Goal: Check status

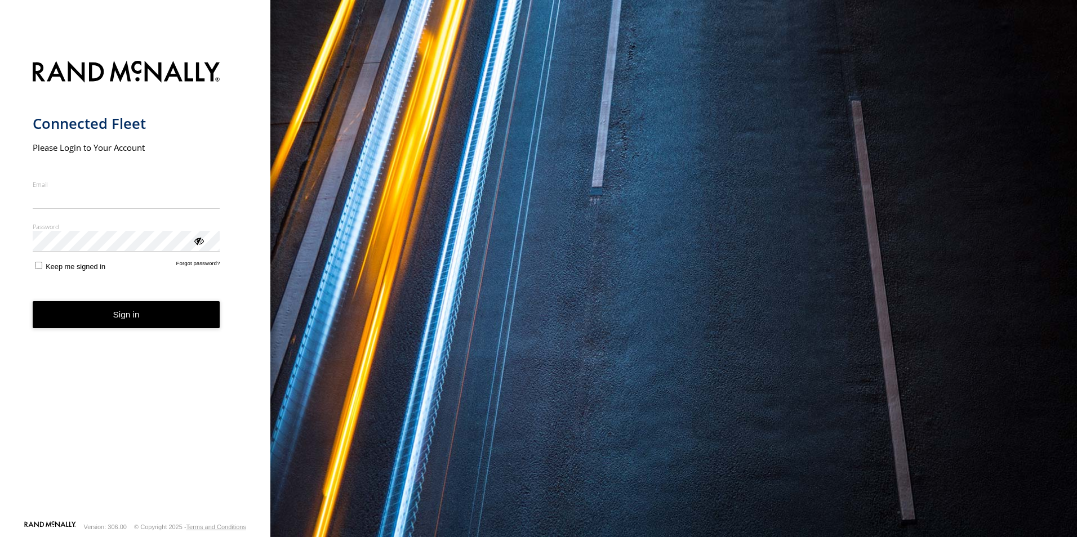
type input "**********"
click at [171, 319] on button "Sign in" at bounding box center [127, 315] width 188 height 28
